Goal: Task Accomplishment & Management: Complete application form

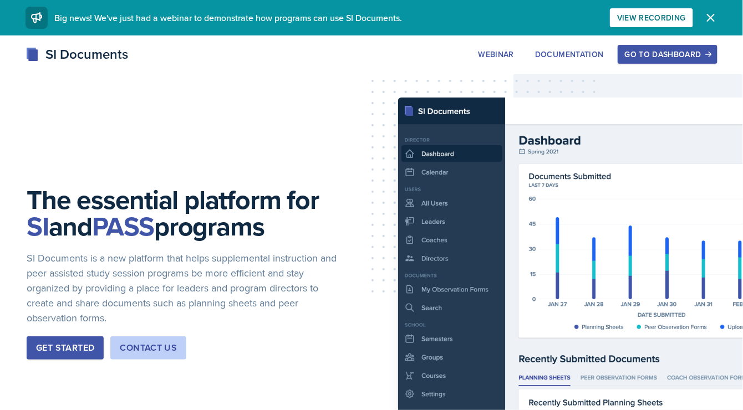
click at [656, 39] on div "The essential platform for SI and PASS programs SI Documents is a new platform …" at bounding box center [371, 281] width 743 height 493
click at [659, 50] on div "Go to Dashboard" at bounding box center [667, 54] width 85 height 9
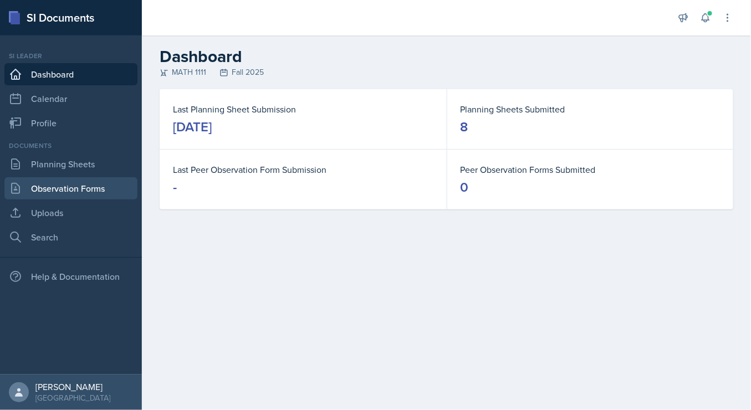
click at [86, 184] on link "Observation Forms" at bounding box center [70, 188] width 133 height 22
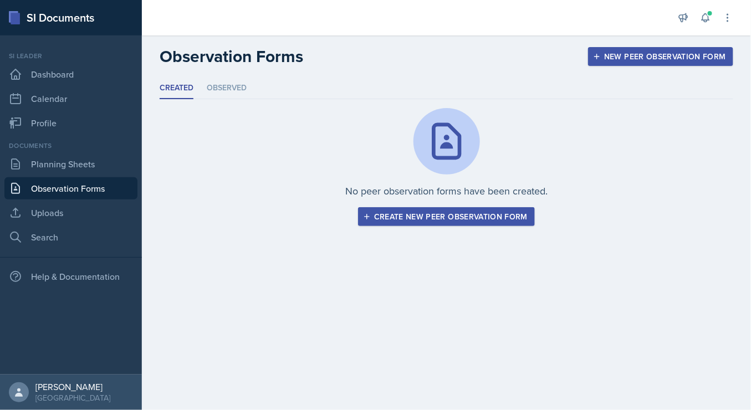
click at [502, 218] on div "Create new peer observation form" at bounding box center [446, 216] width 162 height 9
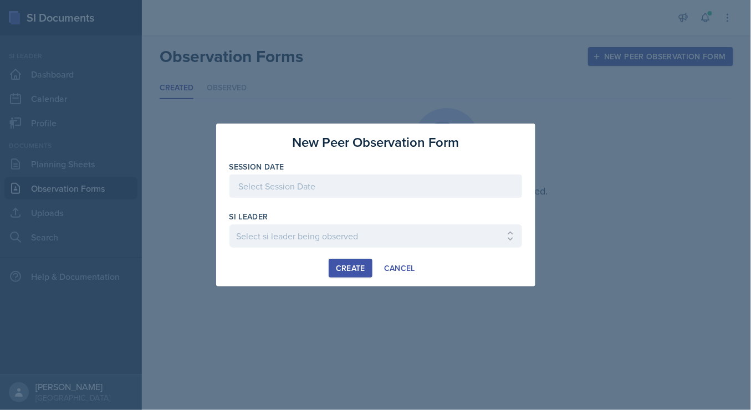
click at [333, 187] on div at bounding box center [375, 186] width 293 height 23
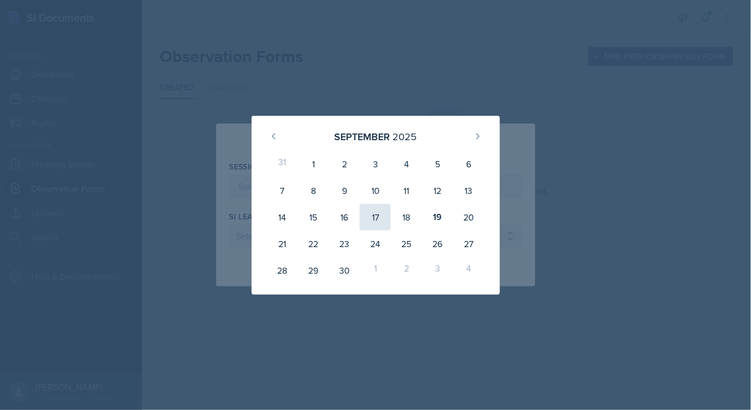
click at [371, 219] on div "17" at bounding box center [375, 217] width 31 height 27
type input "[DATE]"
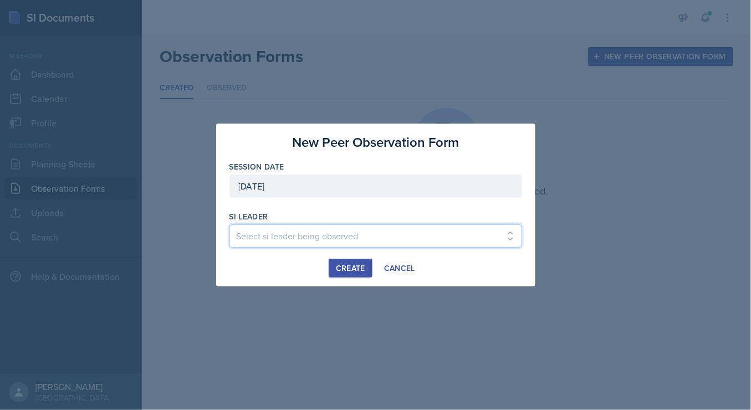
click at [311, 232] on select "Select si leader being observed [PERSON_NAME] / PSYC 2500 / The Phantoms of The…" at bounding box center [375, 235] width 293 height 23
select select "34261afc-d1bc-4216-889d-2ed4d784fbe9"
click at [229, 224] on select "Select si leader being observed [PERSON_NAME] / PSYC 2500 / The Phantoms of The…" at bounding box center [375, 235] width 293 height 23
click at [355, 265] on div "Create" at bounding box center [350, 268] width 29 height 9
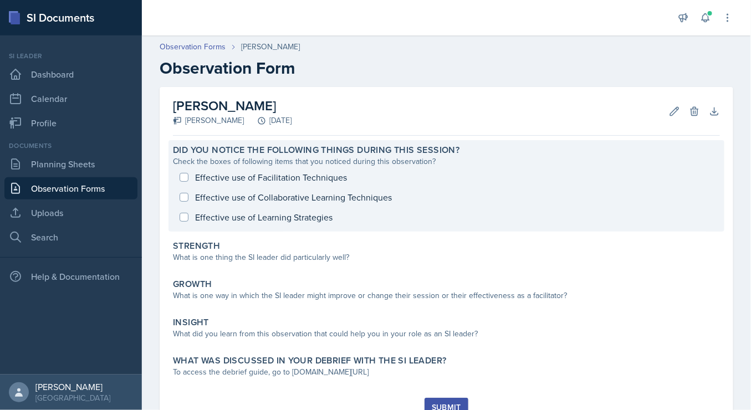
click at [331, 176] on div "Effective use of Facilitation Techniques Effective use of Collaborative Learnin…" at bounding box center [446, 197] width 547 height 60
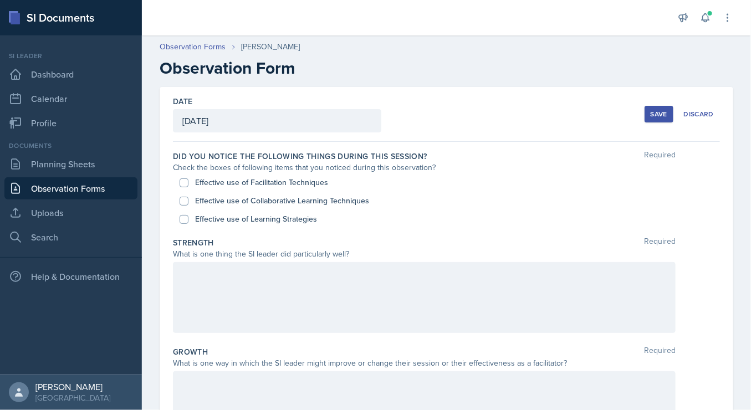
click at [301, 203] on label "Effective use of Collaborative Learning Techniques" at bounding box center [282, 201] width 174 height 12
click at [188, 203] on input "Effective use of Collaborative Learning Techniques" at bounding box center [184, 201] width 9 height 9
checkbox input "true"
click at [182, 218] on input "Effective use of Learning Strategies" at bounding box center [184, 219] width 9 height 9
checkbox input "true"
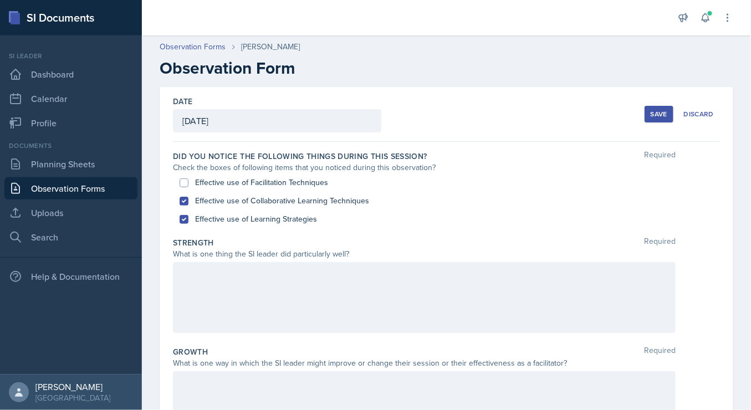
click at [182, 187] on div "Effective use of Facilitation Techniques" at bounding box center [447, 182] width 534 height 18
click at [183, 182] on input "Effective use of Facilitation Techniques" at bounding box center [184, 182] width 9 height 9
checkbox input "true"
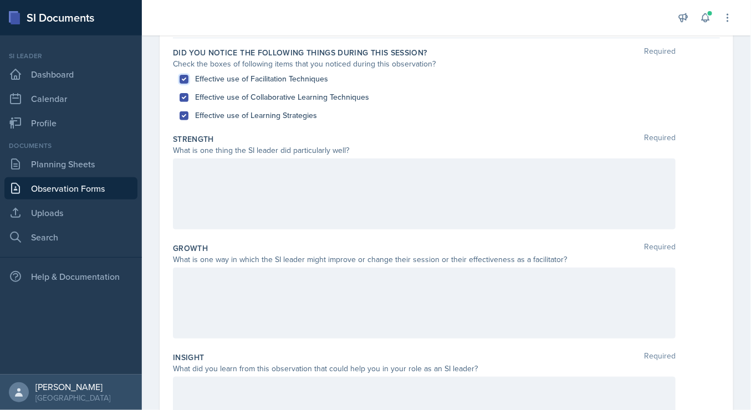
scroll to position [105, 0]
click at [239, 200] on div at bounding box center [424, 192] width 503 height 71
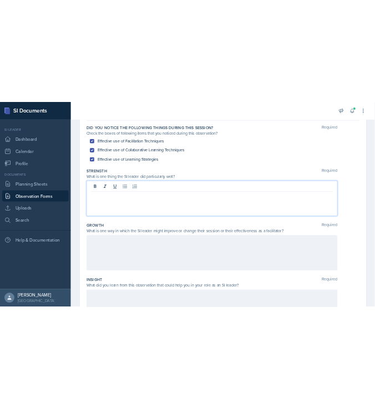
scroll to position [124, 0]
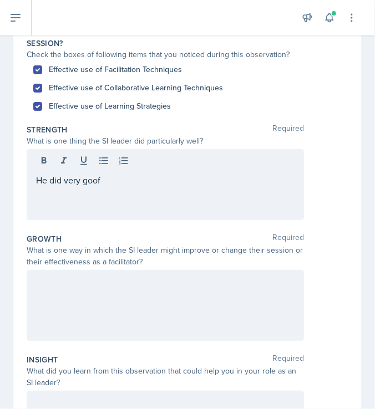
click at [131, 175] on p "He did very goof" at bounding box center [165, 179] width 258 height 13
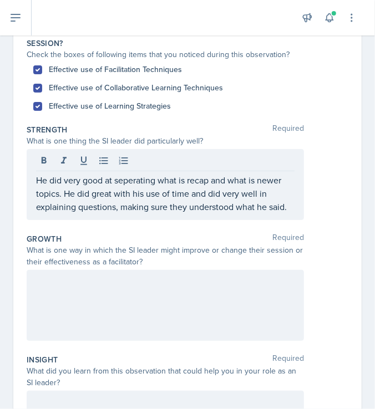
click at [166, 327] on div at bounding box center [165, 305] width 277 height 71
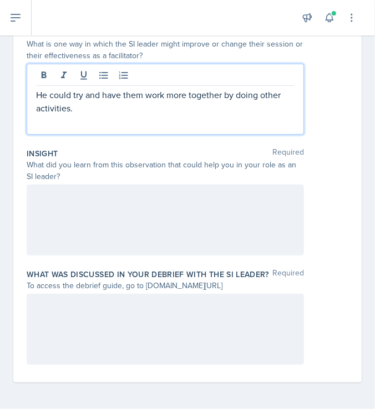
click at [142, 218] on div at bounding box center [165, 220] width 277 height 71
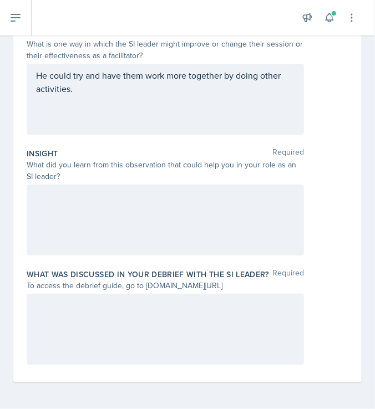
scroll to position [341, 0]
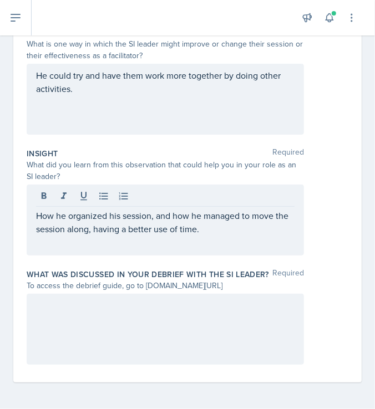
click at [139, 325] on div at bounding box center [165, 329] width 277 height 71
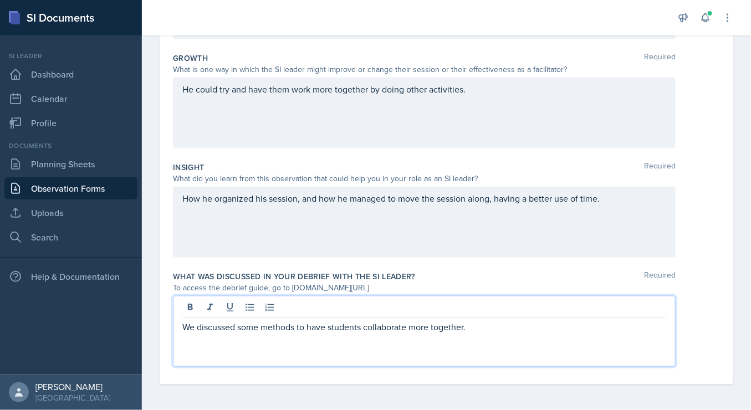
scroll to position [0, 0]
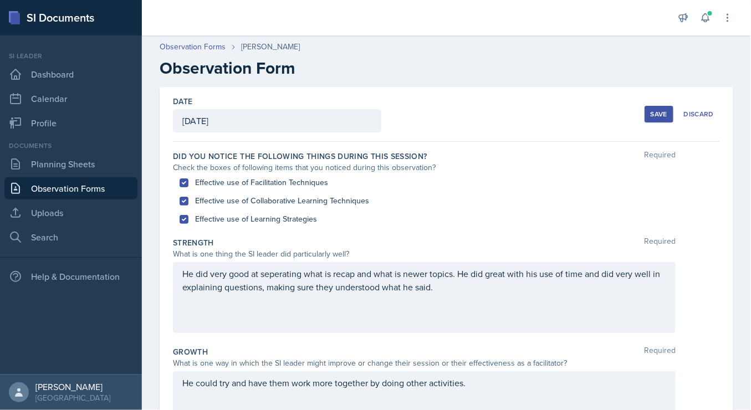
click at [650, 119] on button "Save" at bounding box center [659, 114] width 29 height 17
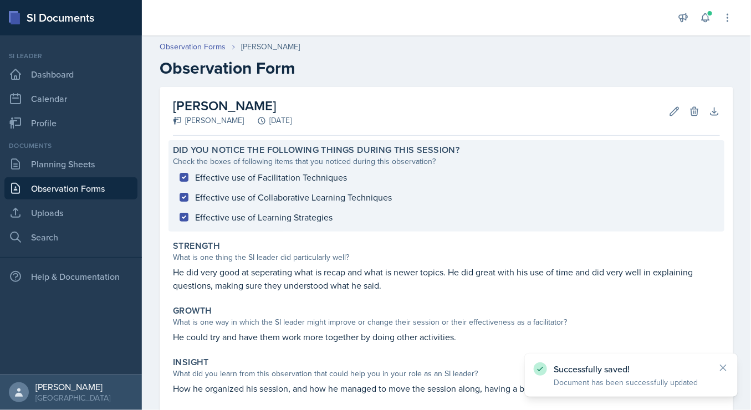
scroll to position [111, 0]
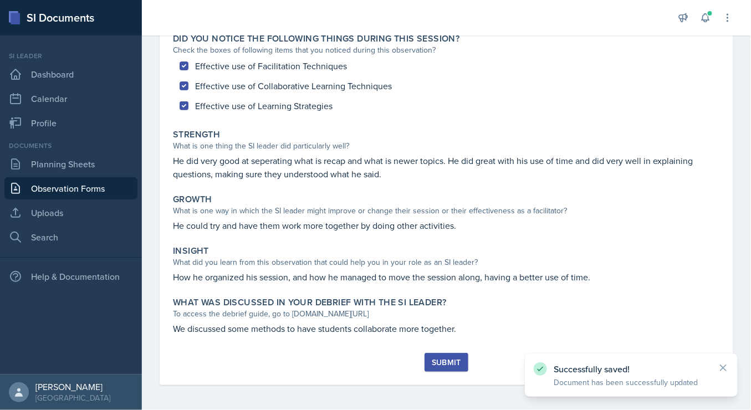
click at [439, 367] on button "Submit" at bounding box center [447, 362] width 44 height 19
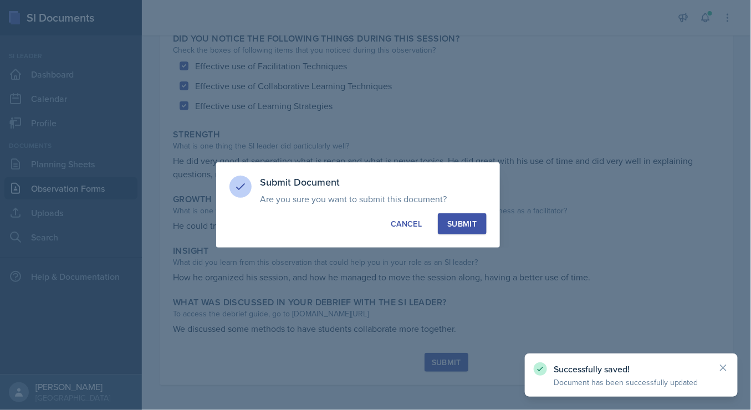
click at [470, 225] on div "Submit" at bounding box center [461, 223] width 29 height 11
